Goal: Find specific page/section: Find specific page/section

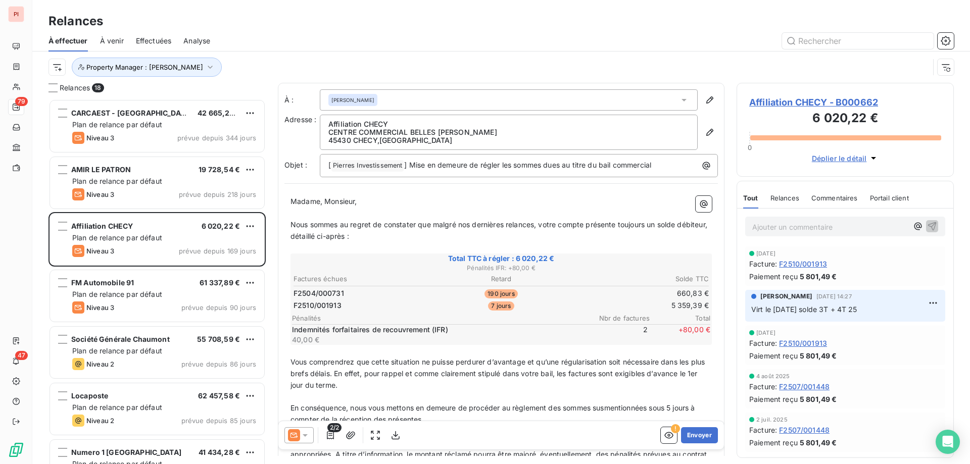
scroll to position [358, 210]
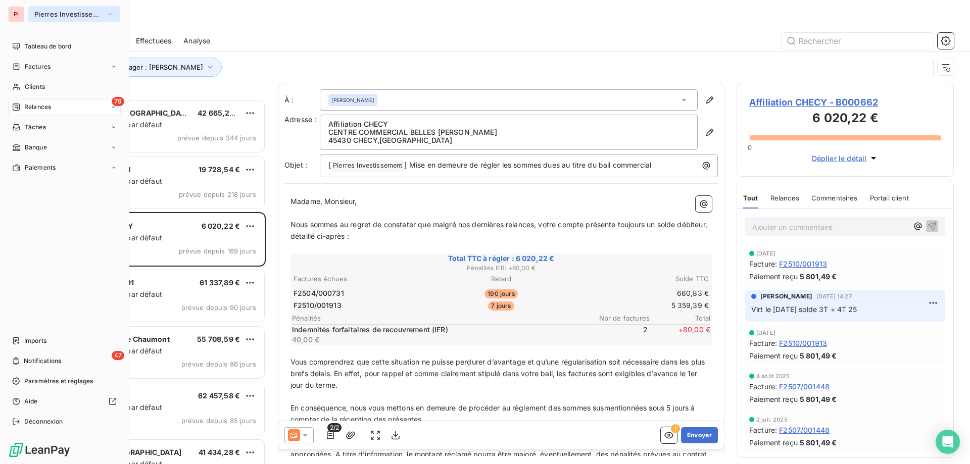
click at [82, 7] on button "Pierres Investissement" at bounding box center [74, 14] width 92 height 16
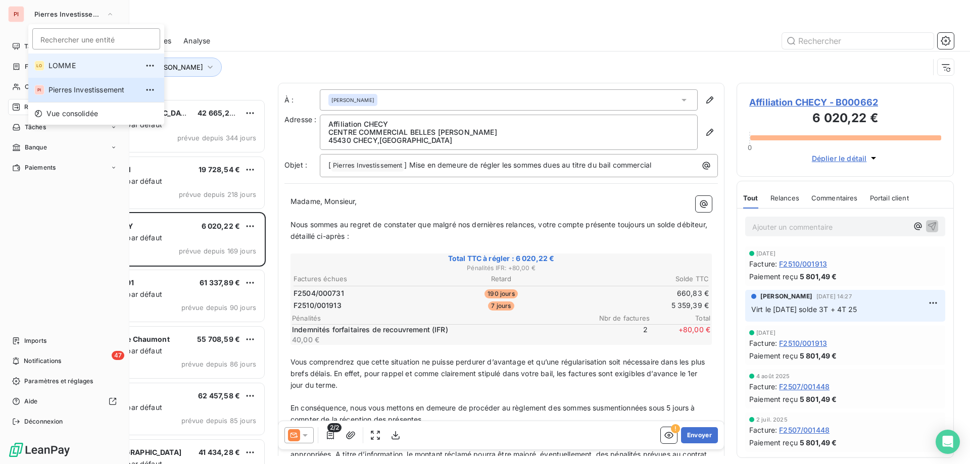
click at [77, 69] on span "LOMME" at bounding box center [93, 66] width 89 height 10
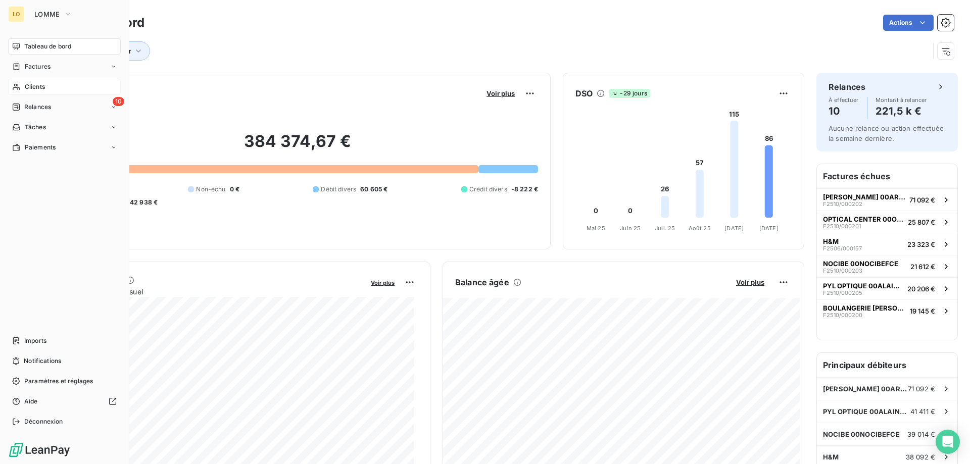
click at [46, 89] on div "Clients" at bounding box center [64, 87] width 113 height 16
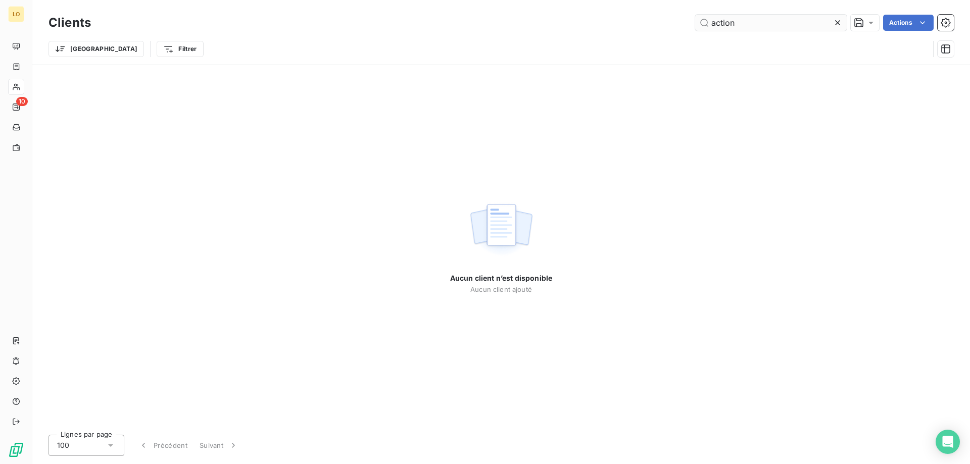
click at [735, 15] on input "action" at bounding box center [771, 23] width 152 height 16
click at [838, 25] on icon at bounding box center [838, 23] width 10 height 10
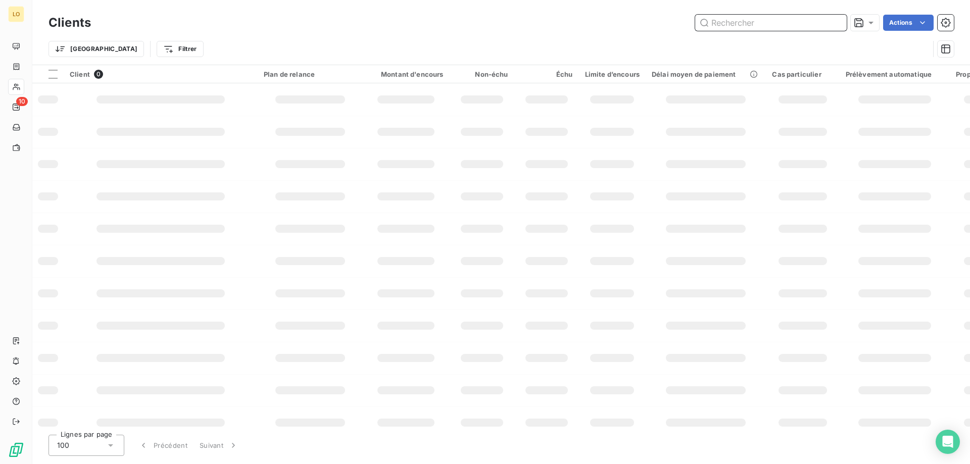
click at [774, 26] on input "text" at bounding box center [771, 23] width 152 height 16
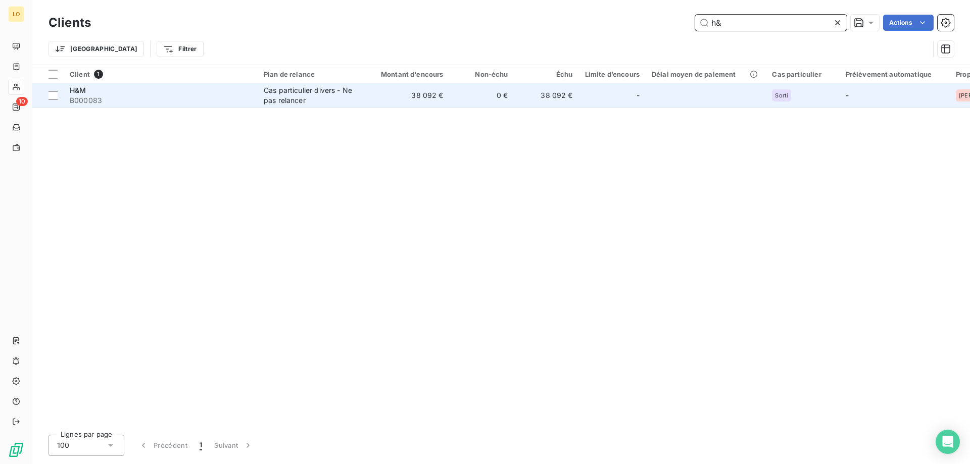
type input "h&"
click at [529, 103] on td "38 092 €" at bounding box center [546, 95] width 65 height 24
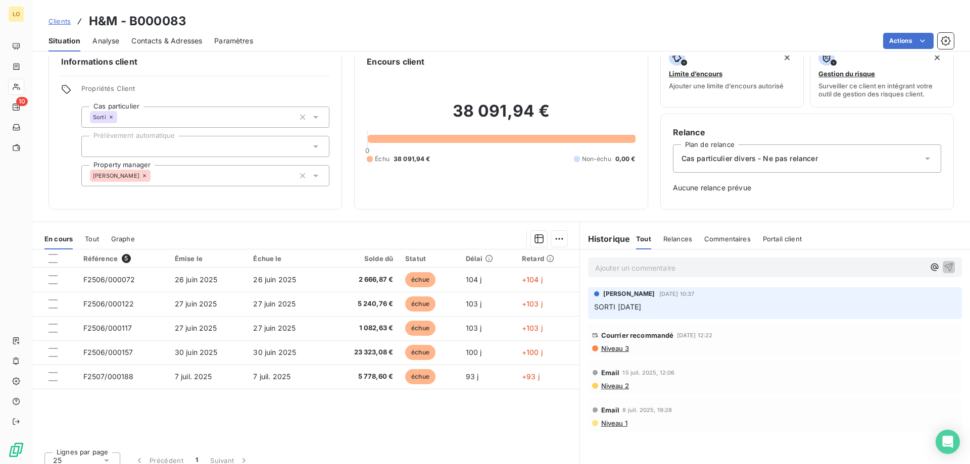
scroll to position [29, 0]
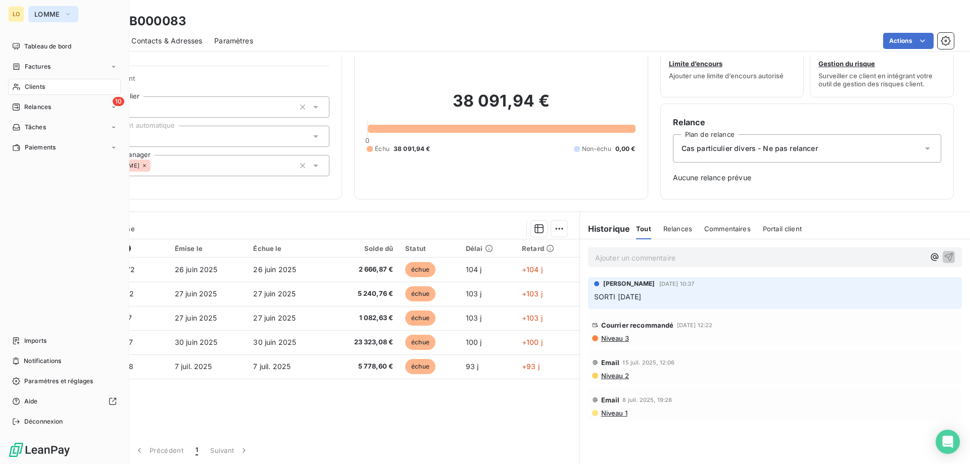
click at [62, 17] on button "LOMME" at bounding box center [53, 14] width 50 height 16
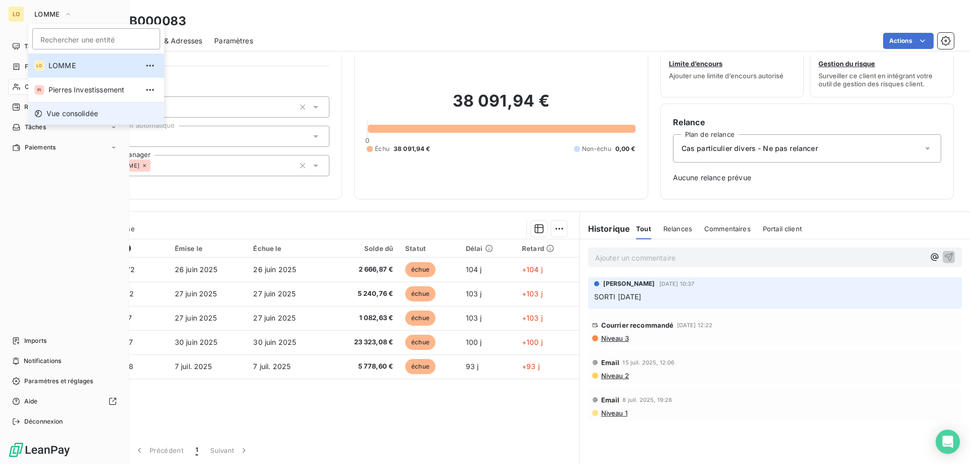
click at [92, 116] on span "Vue consolidée" at bounding box center [72, 114] width 52 height 10
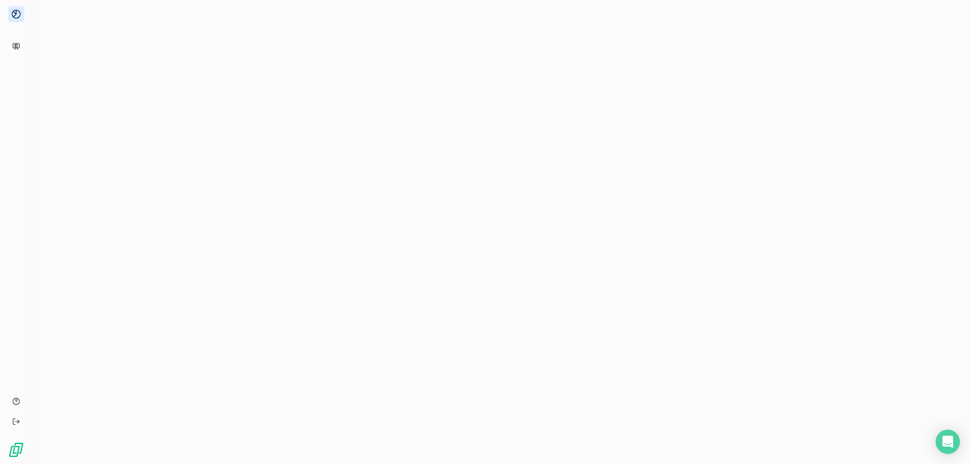
click at [92, 116] on div at bounding box center [501, 232] width 938 height 464
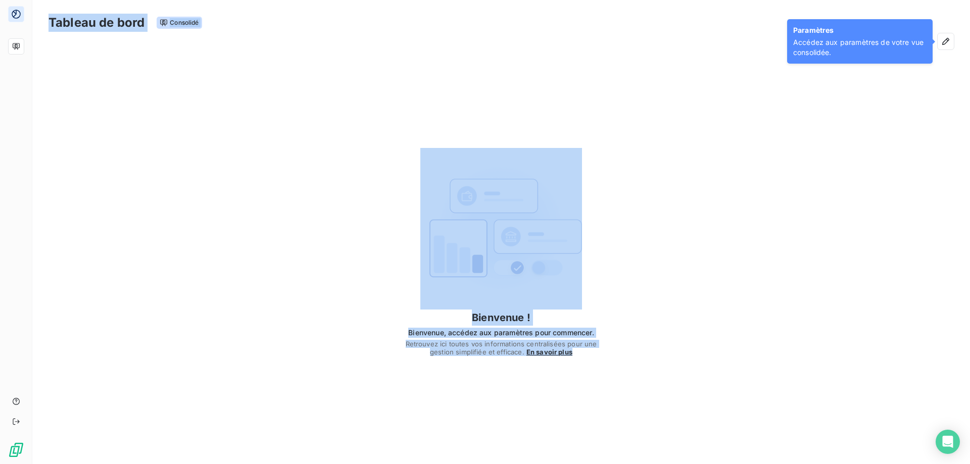
click at [397, 17] on div "Tableau de bord Consolidé" at bounding box center [501, 22] width 905 height 21
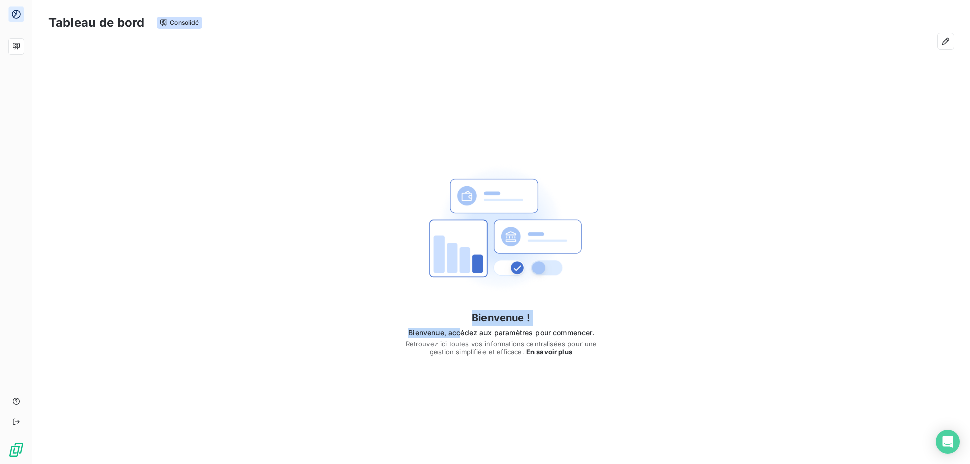
drag, startPoint x: 464, startPoint y: 330, endPoint x: 475, endPoint y: 317, distance: 17.6
click at [475, 317] on div "Bienvenue ! Bienvenue, accédez aux paramètres pour commencer. Retrouvez ici tou…" at bounding box center [501, 333] width 194 height 46
click at [475, 317] on h4 "Bienvenue !" at bounding box center [501, 318] width 194 height 16
click at [121, 19] on h3 "Tableau de bord" at bounding box center [97, 23] width 96 height 18
click at [185, 34] on div at bounding box center [501, 41] width 905 height 16
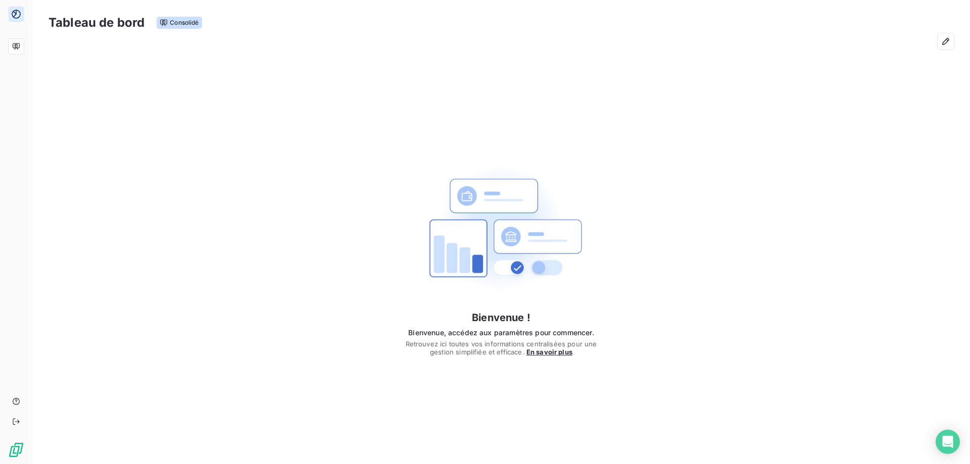
click at [183, 25] on span "Consolidé" at bounding box center [179, 23] width 45 height 12
click at [62, 13] on span "Vue consolidée" at bounding box center [59, 14] width 51 height 8
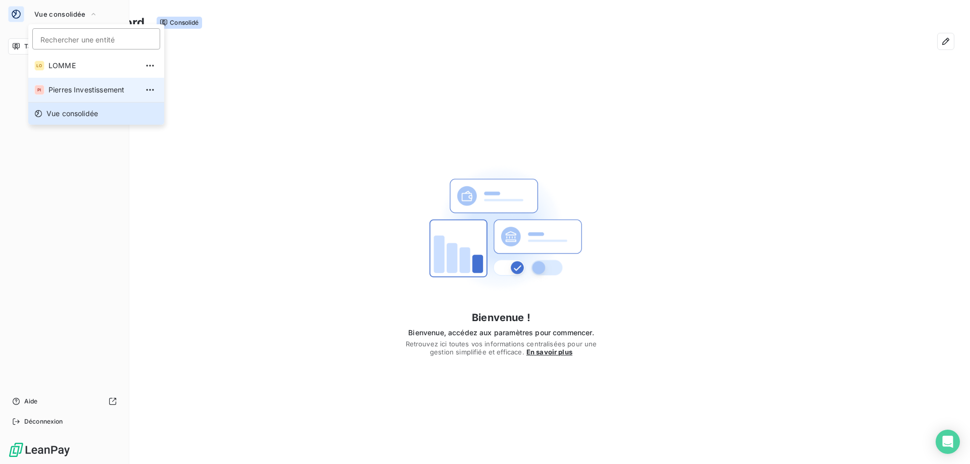
click at [77, 89] on span "Pierres Investissement" at bounding box center [93, 90] width 89 height 10
